Goal: Task Accomplishment & Management: Use online tool/utility

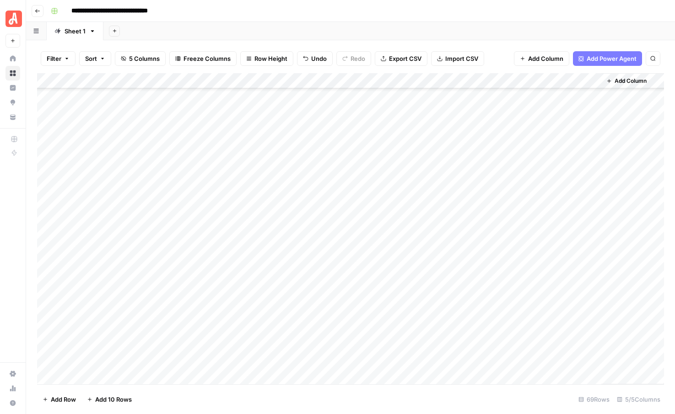
scroll to position [793, 0]
click at [426, 220] on div "Add Column" at bounding box center [350, 228] width 627 height 311
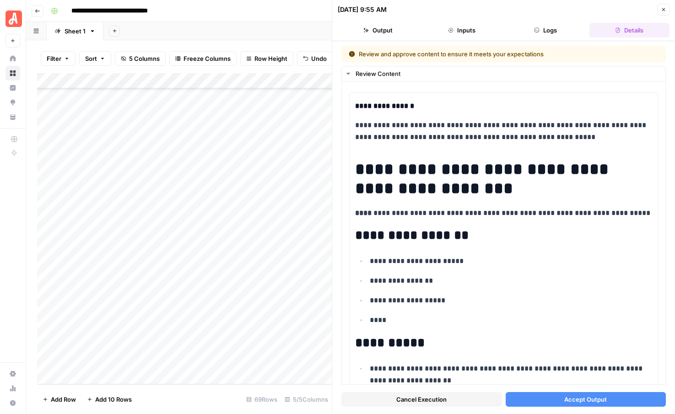
click at [549, 404] on button "Accept Output" at bounding box center [586, 399] width 161 height 15
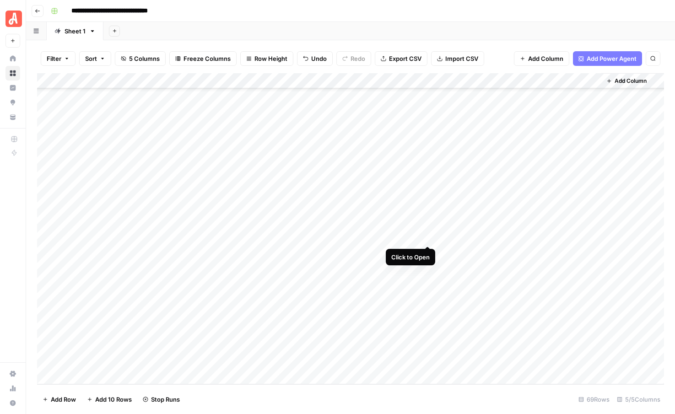
click at [427, 237] on div "Add Column" at bounding box center [350, 228] width 627 height 311
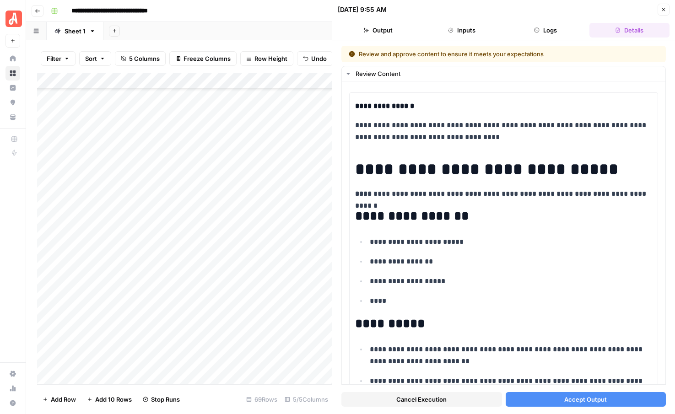
click at [566, 399] on span "Accept Output" at bounding box center [585, 399] width 43 height 9
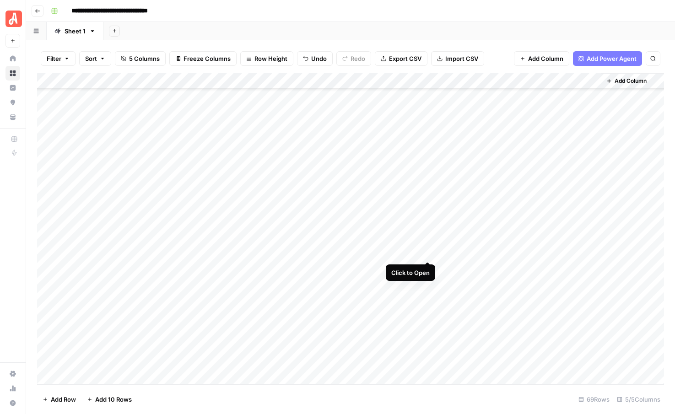
click at [427, 251] on div "Add Column" at bounding box center [350, 228] width 627 height 311
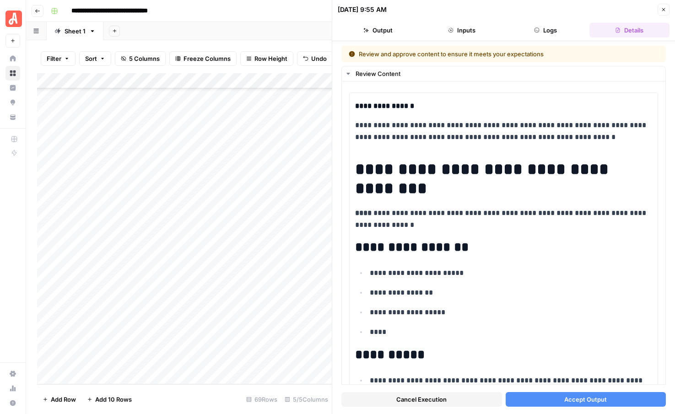
click at [577, 399] on span "Accept Output" at bounding box center [585, 399] width 43 height 9
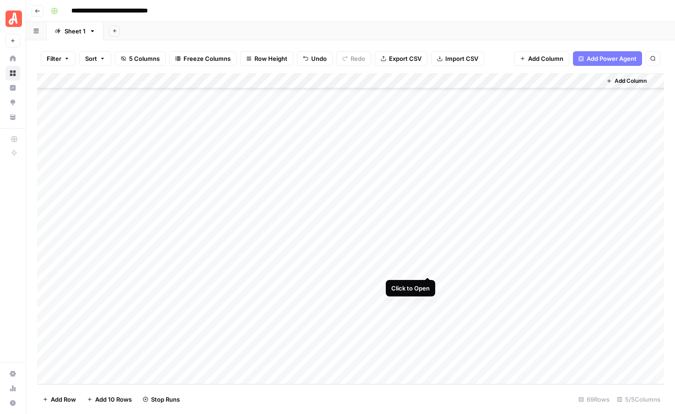
click at [426, 269] on div "Add Column" at bounding box center [350, 228] width 627 height 311
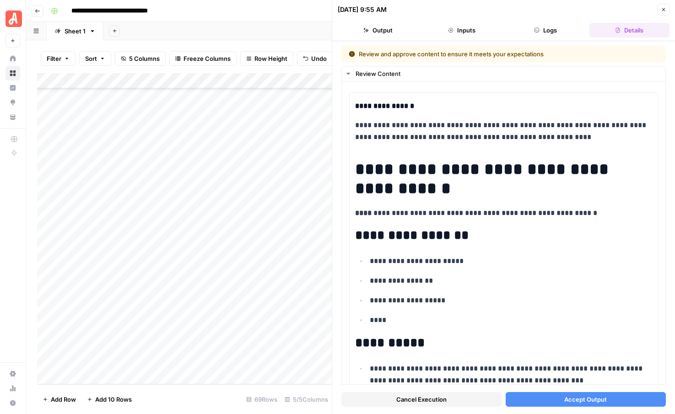
click at [581, 399] on span "Accept Output" at bounding box center [585, 399] width 43 height 9
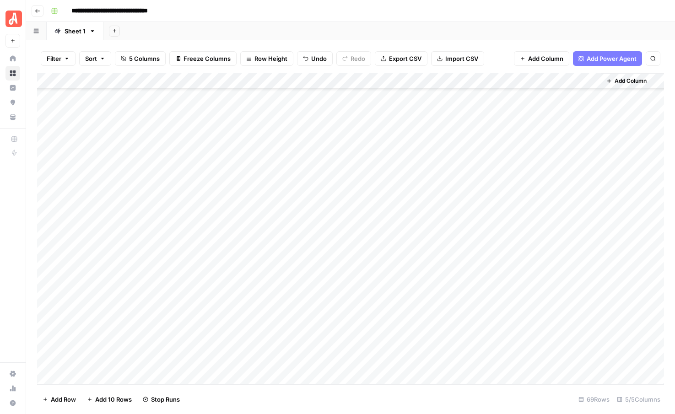
click at [430, 281] on div "Add Column" at bounding box center [350, 228] width 627 height 311
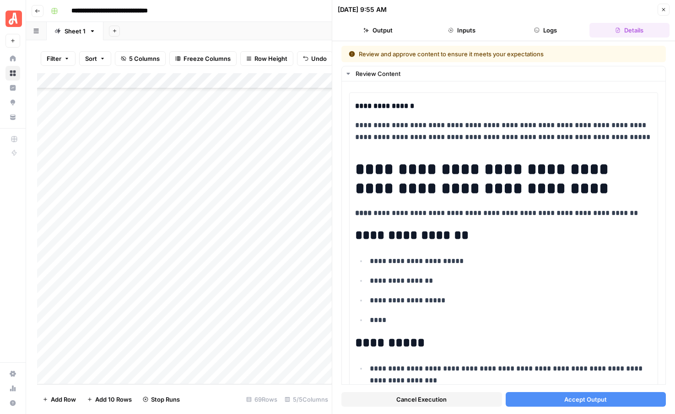
click at [556, 401] on button "Accept Output" at bounding box center [586, 399] width 161 height 15
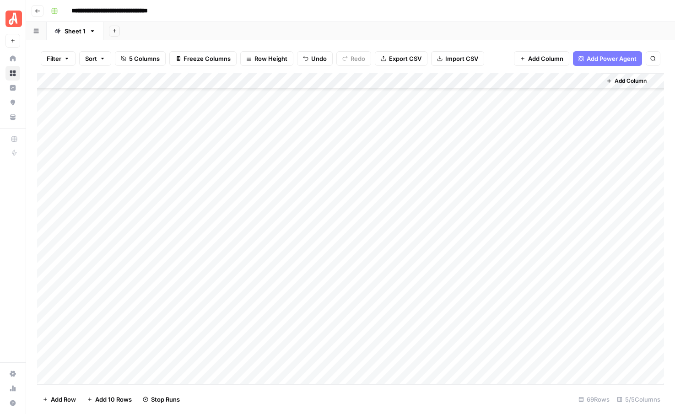
click at [373, 297] on div "Add Column" at bounding box center [350, 228] width 627 height 311
click at [370, 313] on div "Add Column" at bounding box center [350, 228] width 627 height 311
click at [372, 329] on div "Add Column" at bounding box center [350, 228] width 627 height 311
click at [372, 346] on div "Add Column" at bounding box center [350, 228] width 627 height 311
click at [372, 361] on div "Add Column" at bounding box center [350, 228] width 627 height 311
